Goal: Information Seeking & Learning: Learn about a topic

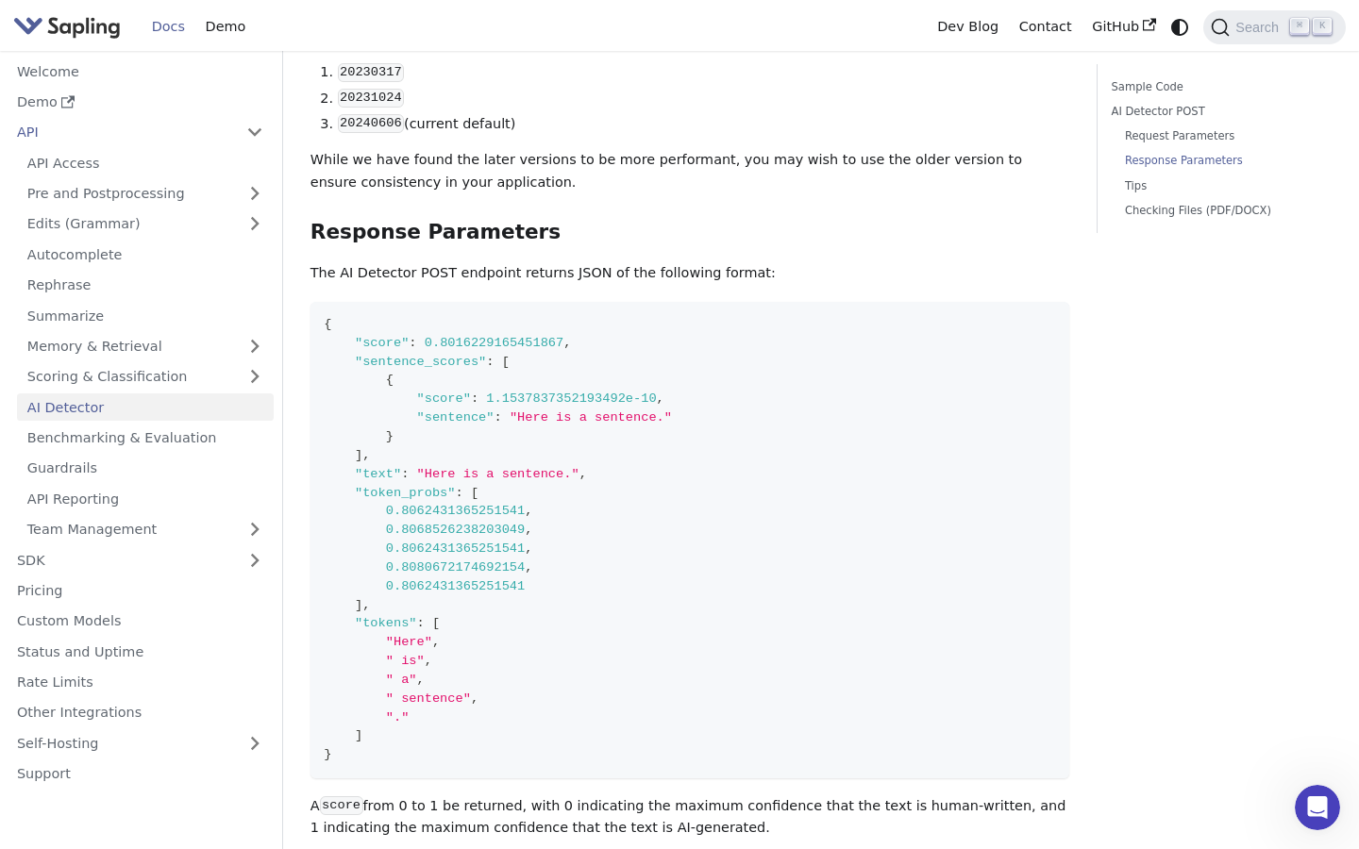
scroll to position [1547, 0]
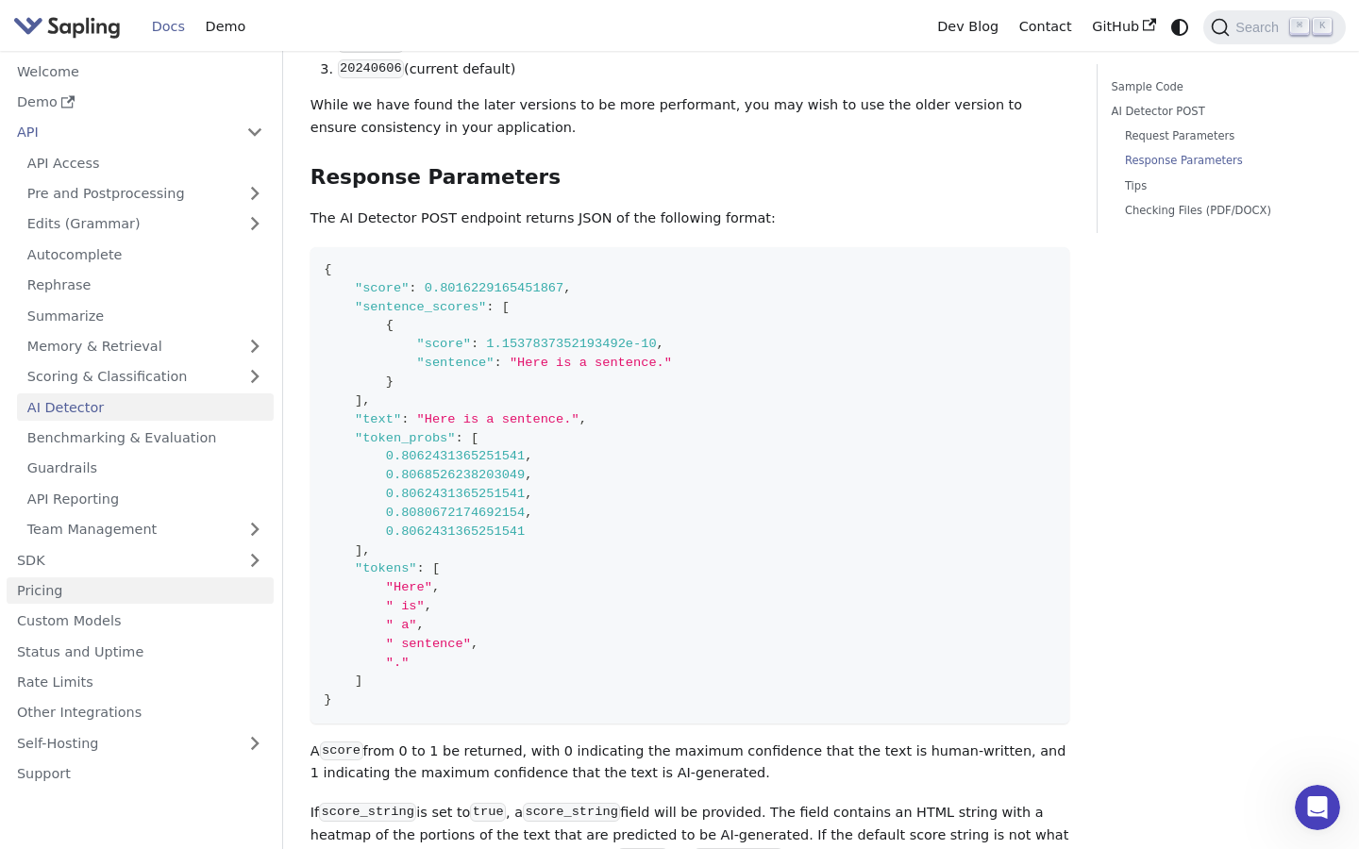
click at [72, 588] on link "Pricing" at bounding box center [140, 590] width 267 height 27
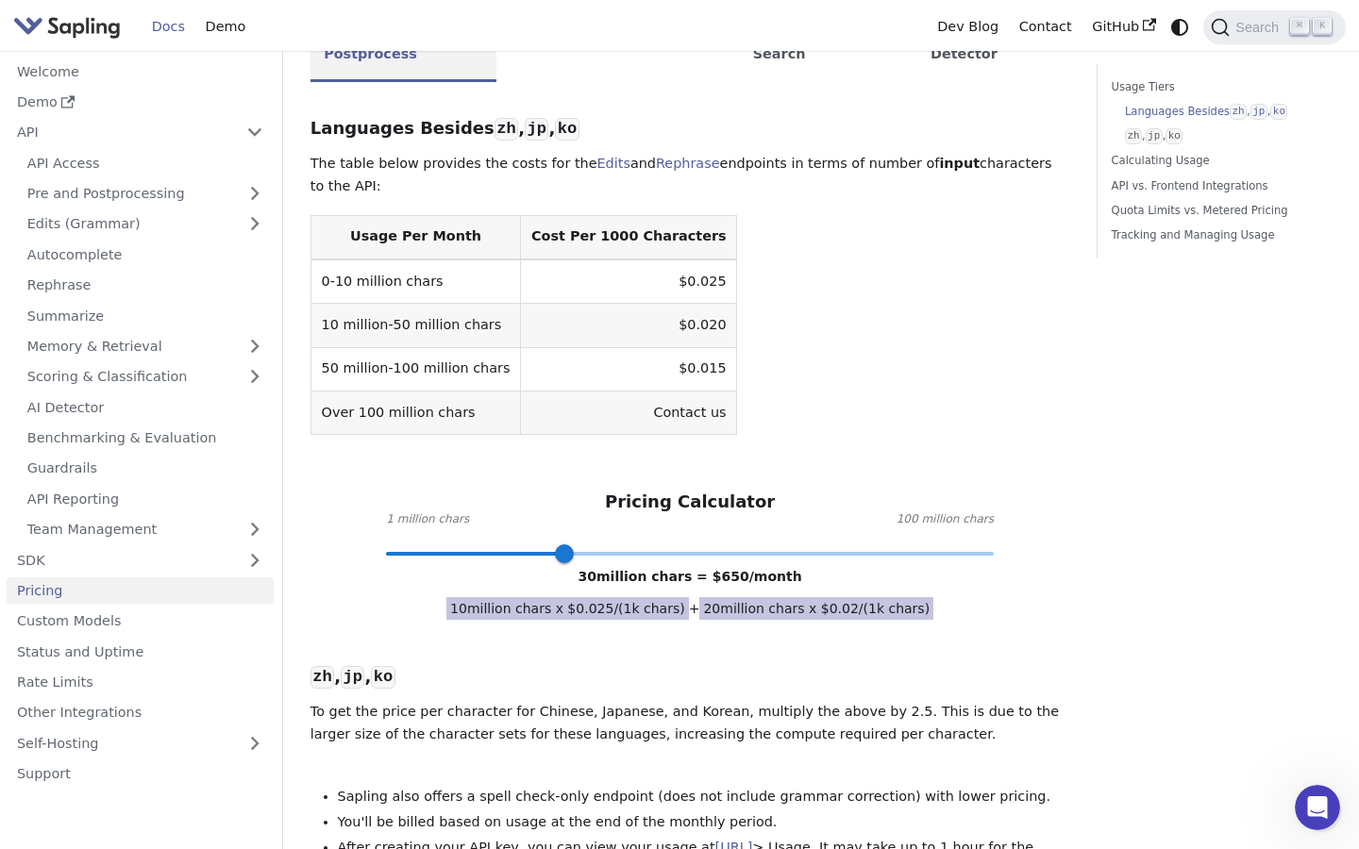
scroll to position [509, 0]
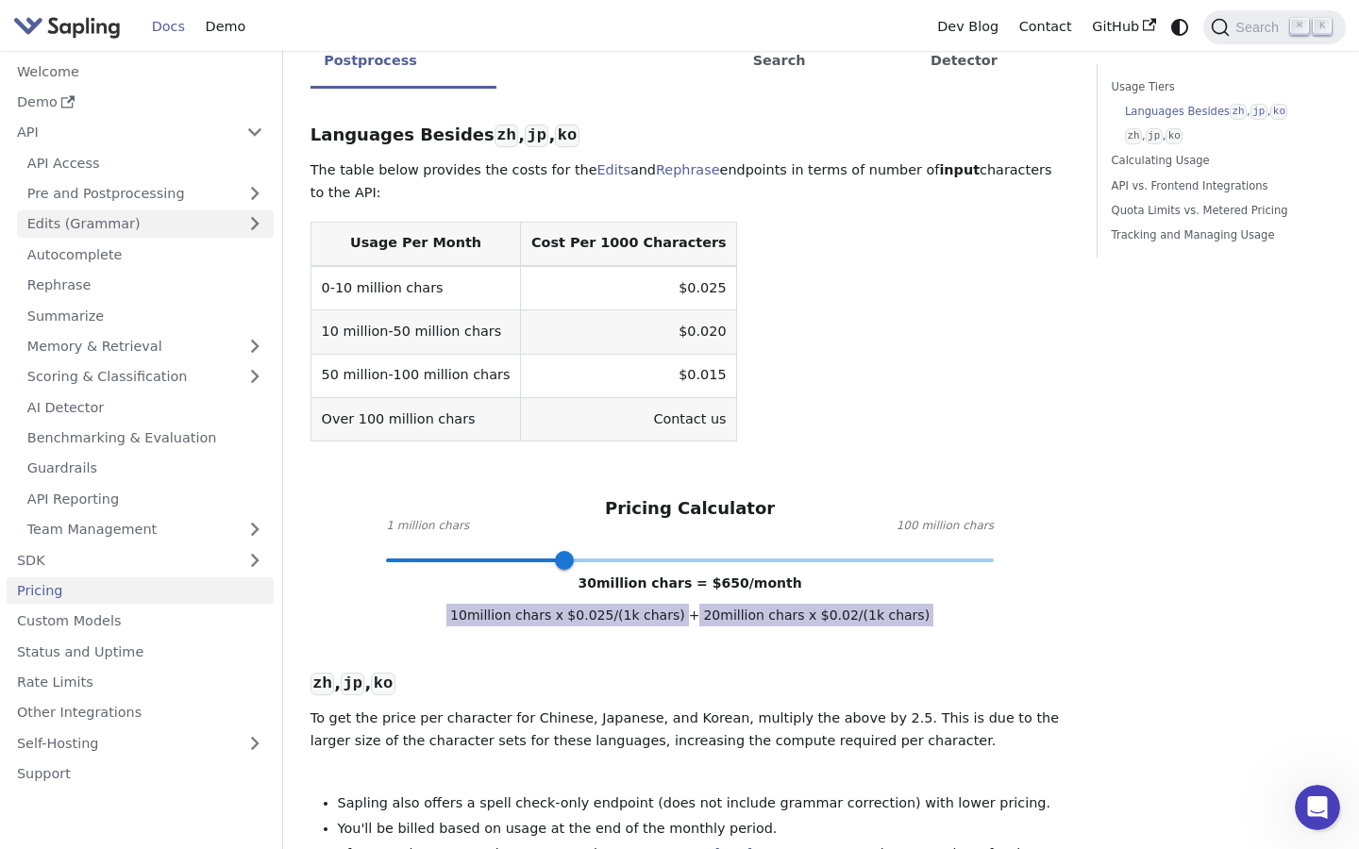
click at [199, 234] on link "Edits (Grammar)" at bounding box center [145, 223] width 257 height 27
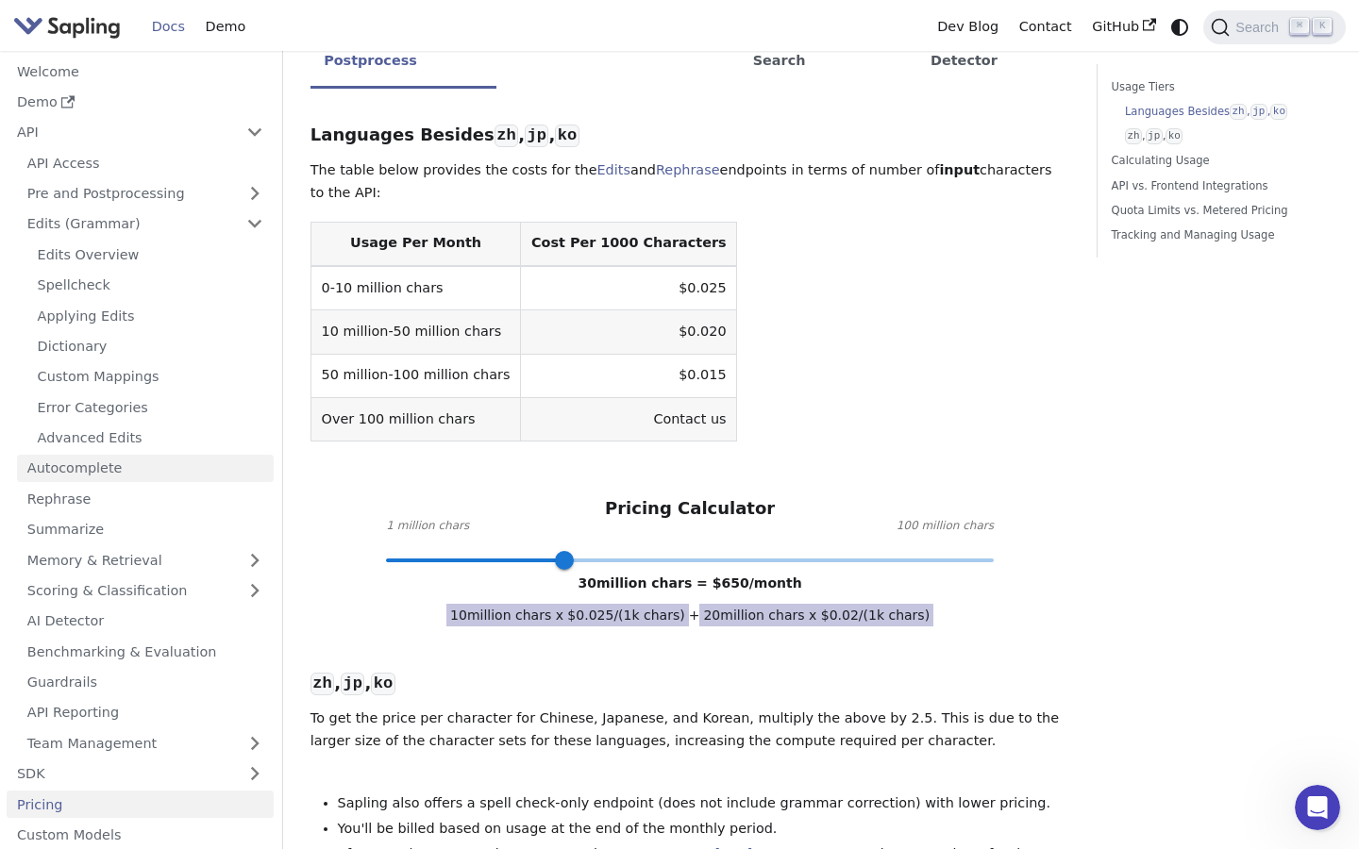
click at [147, 467] on link "Autocomplete" at bounding box center [145, 468] width 257 height 27
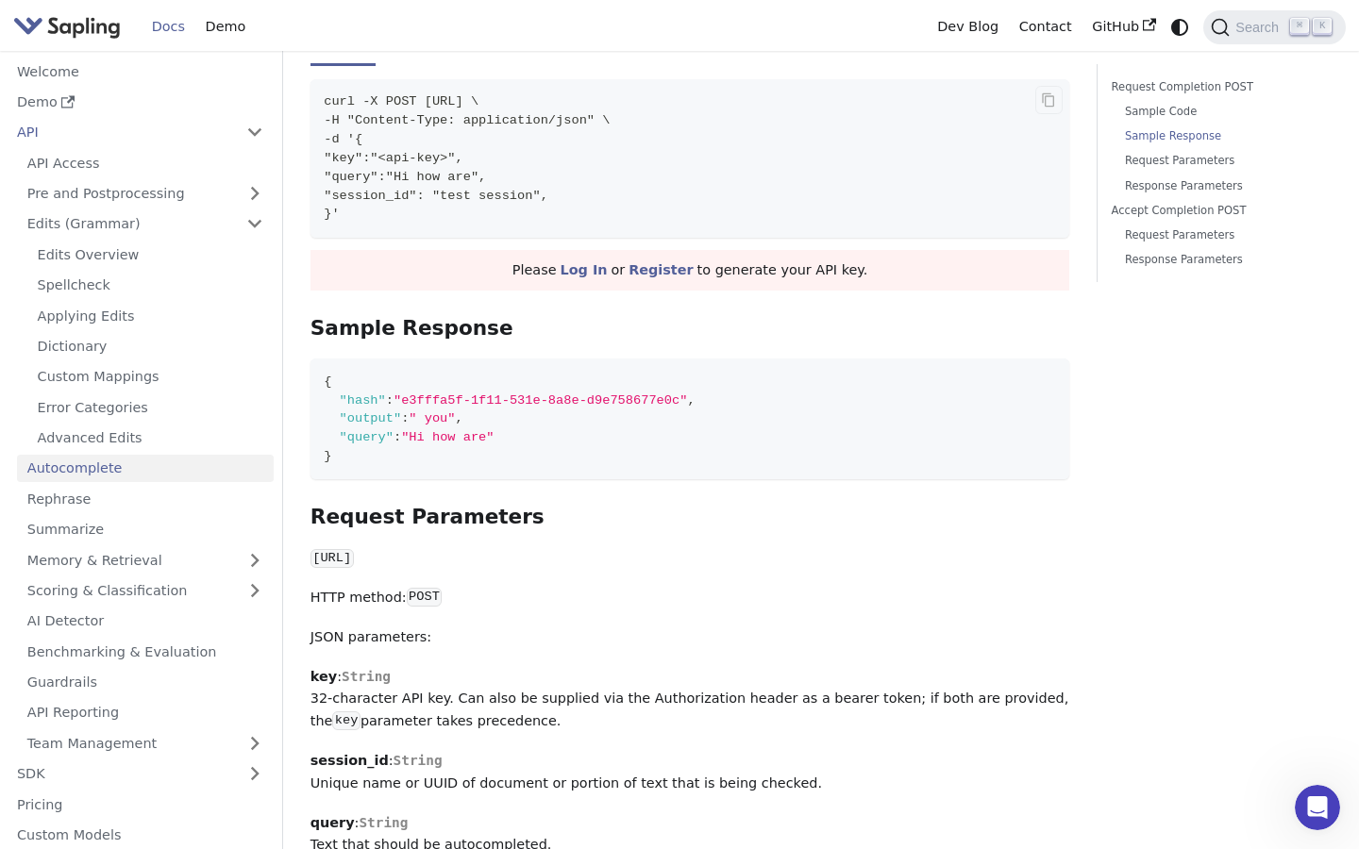
scroll to position [523, 0]
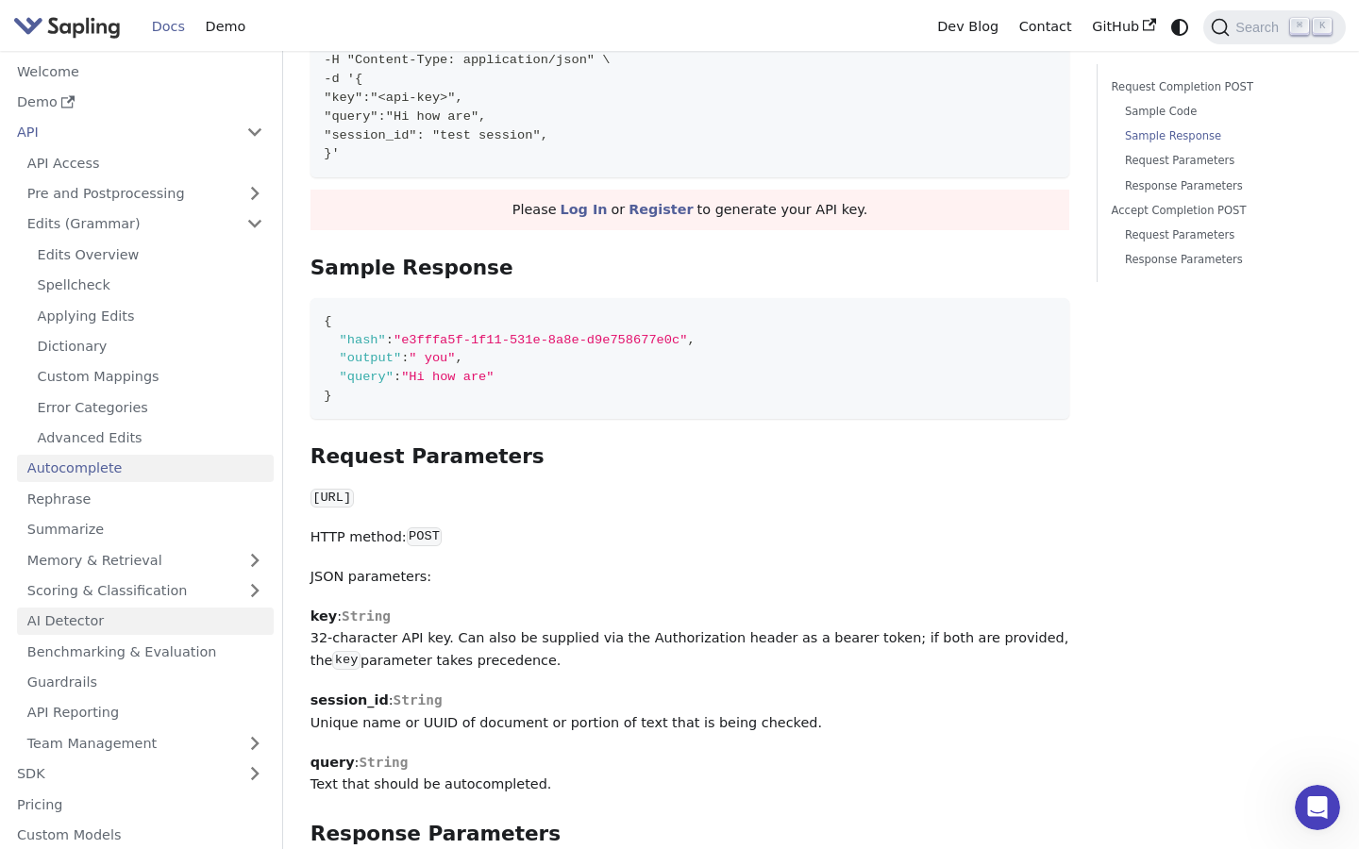
click at [177, 614] on link "AI Detector" at bounding box center [145, 621] width 257 height 27
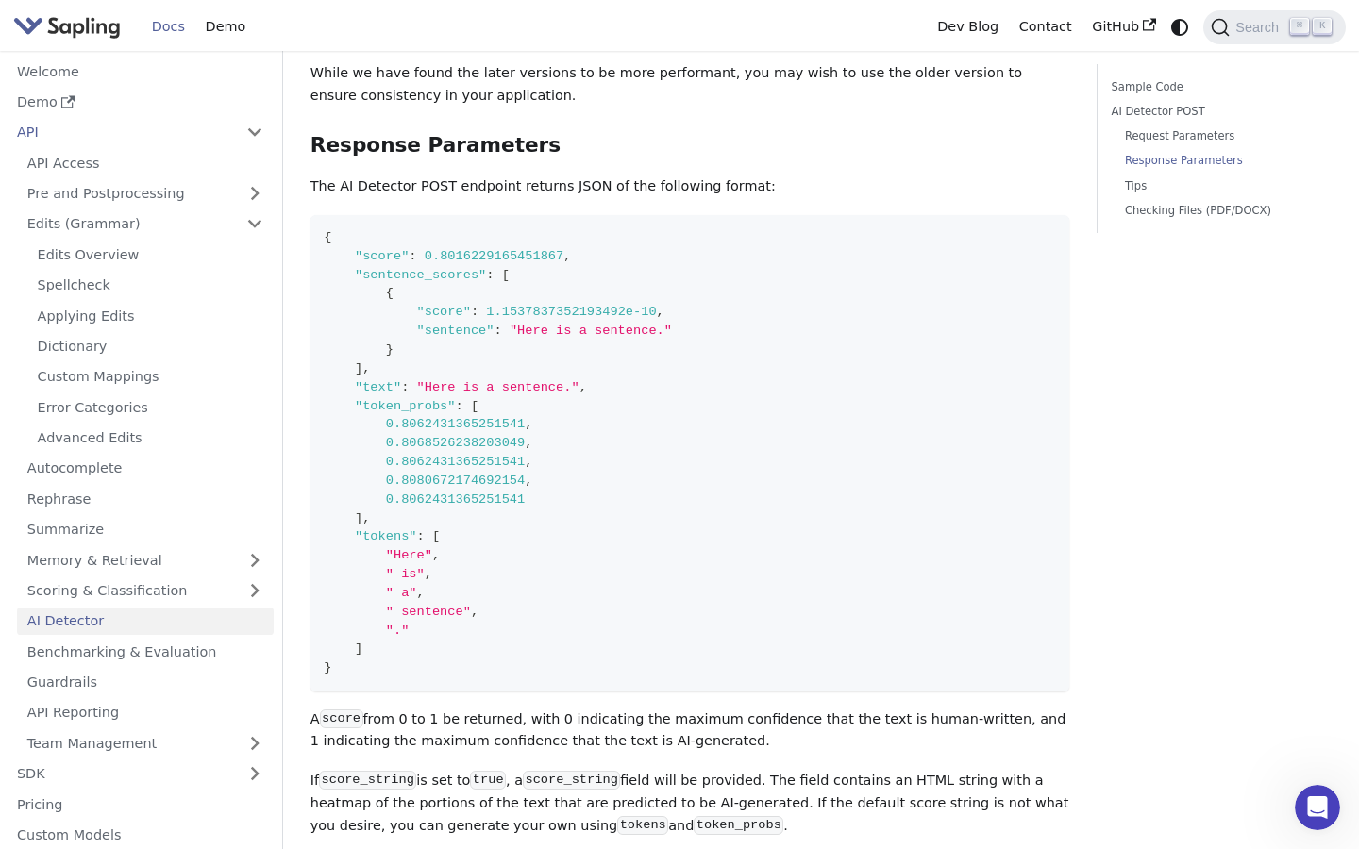
scroll to position [1642, 0]
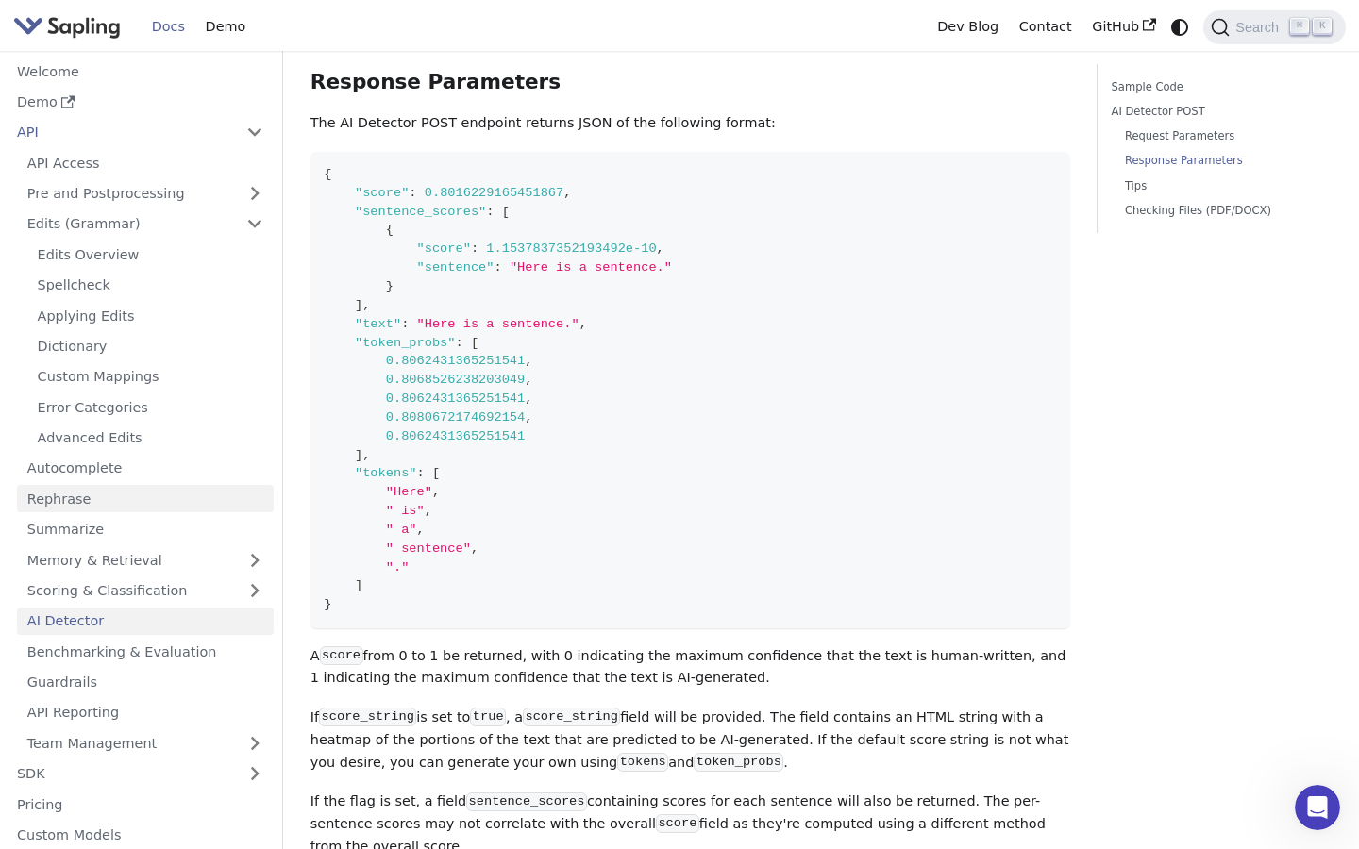
click at [44, 504] on link "Rephrase" at bounding box center [145, 498] width 257 height 27
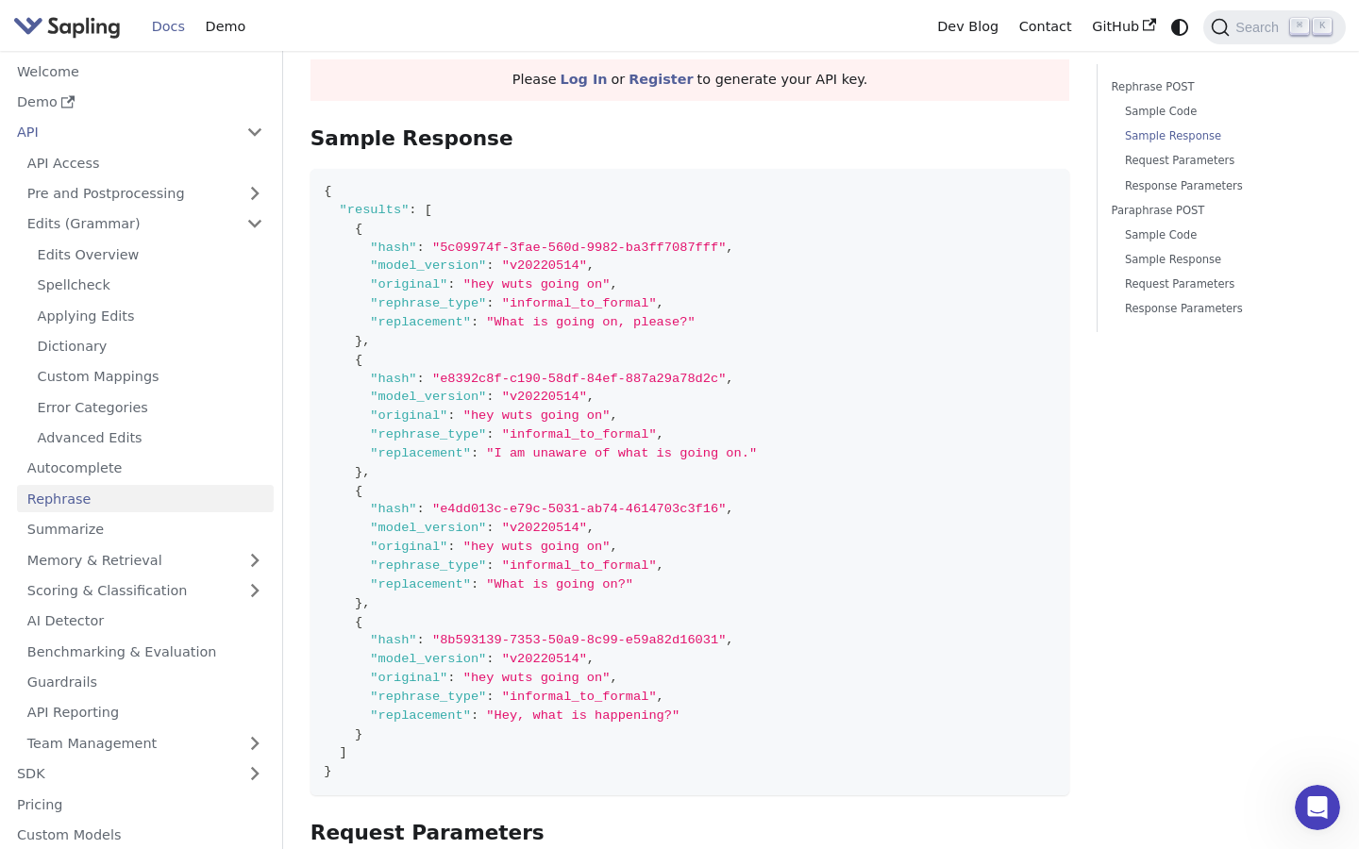
scroll to position [1039, 0]
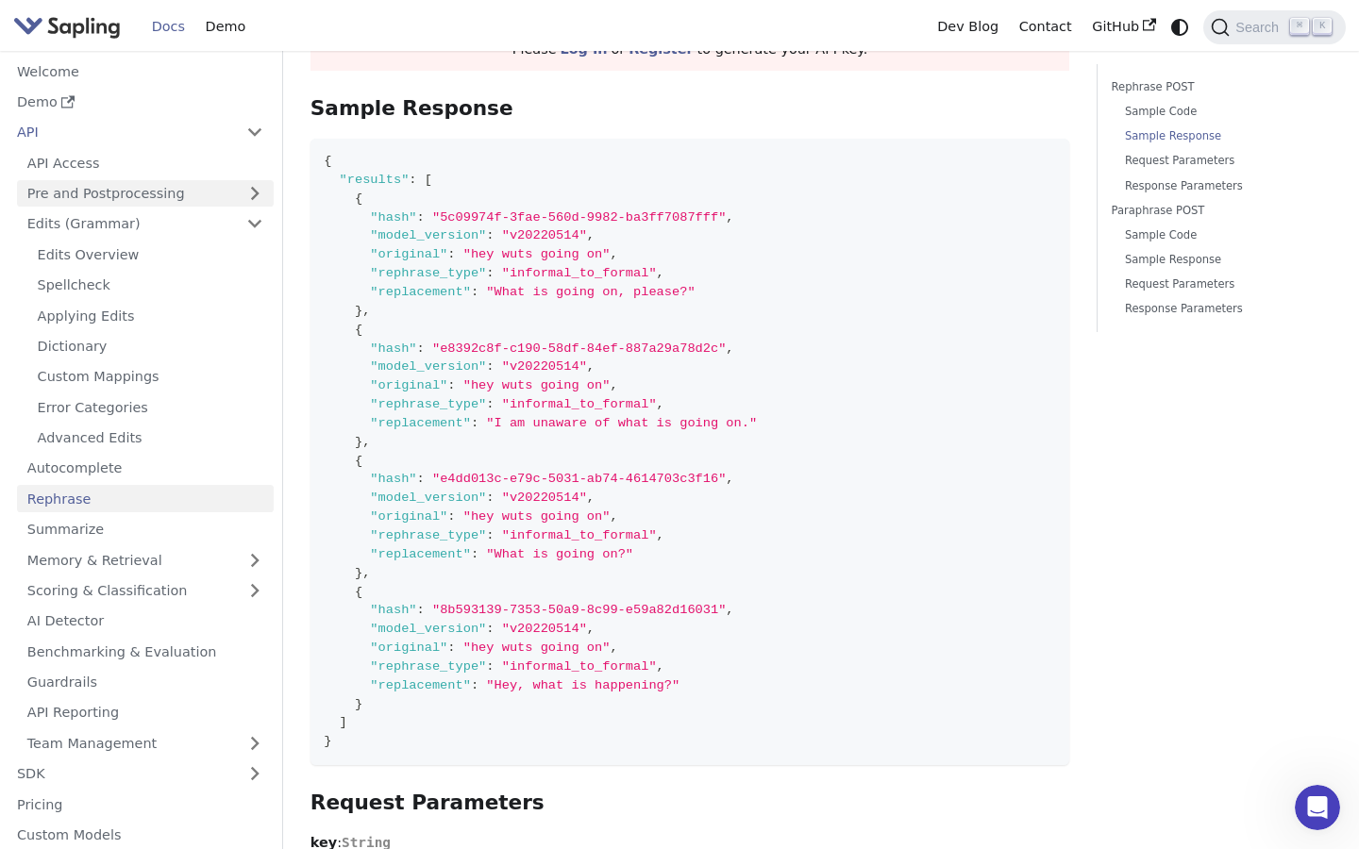
click at [175, 198] on link "Pre and Postprocessing" at bounding box center [145, 193] width 257 height 27
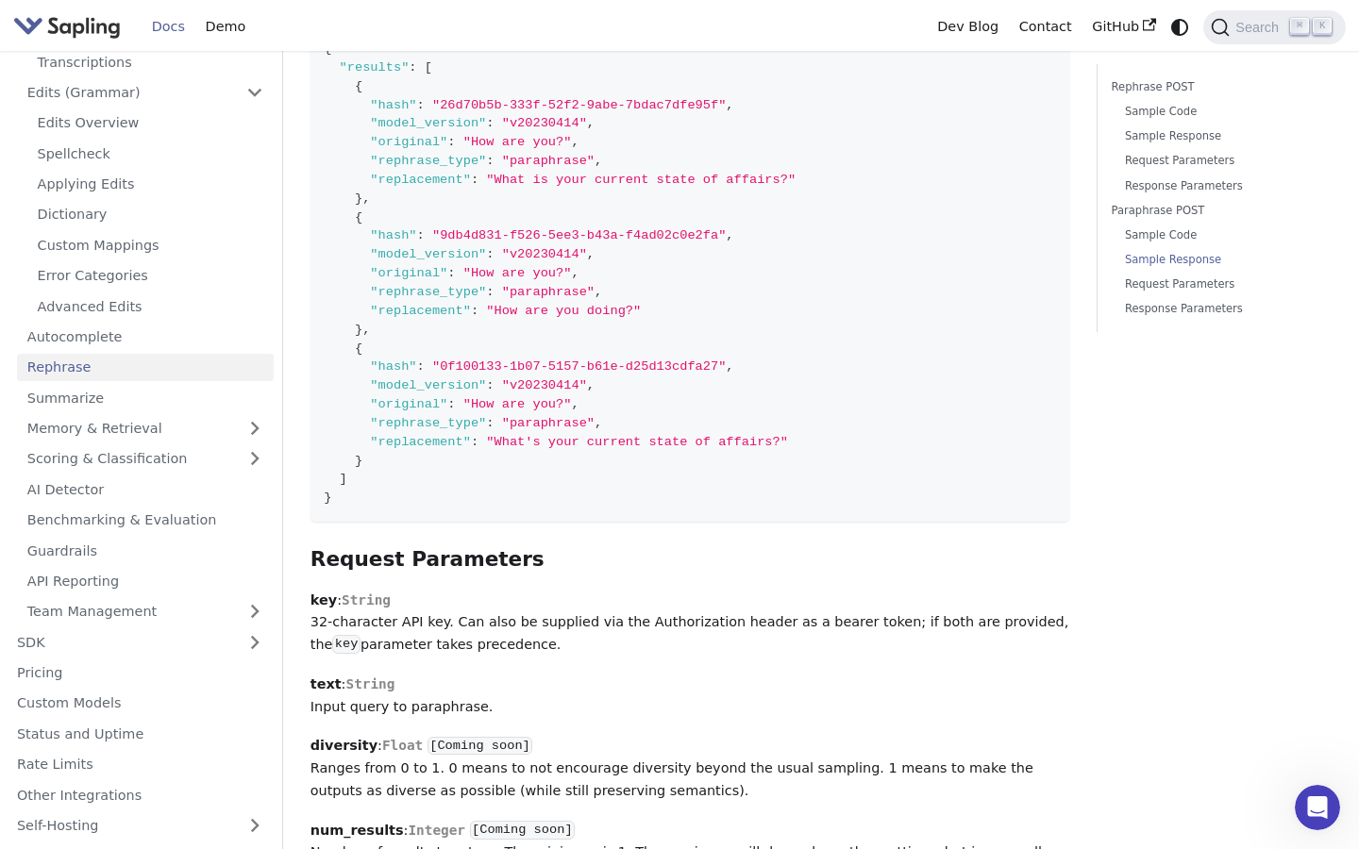
scroll to position [3219, 0]
